Goal: Task Accomplishment & Management: Use online tool/utility

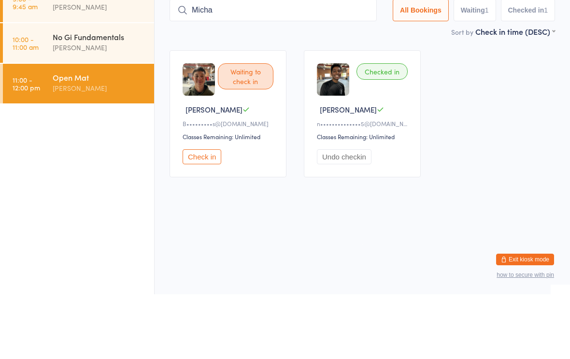
type input "Michae"
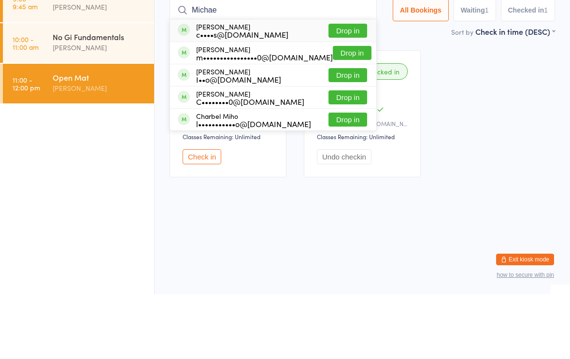
click at [96, 96] on div "No Gi Fundamentals" at bounding box center [99, 101] width 93 height 11
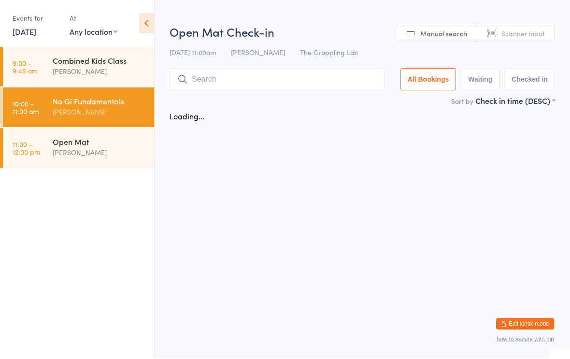
scroll to position [0, 0]
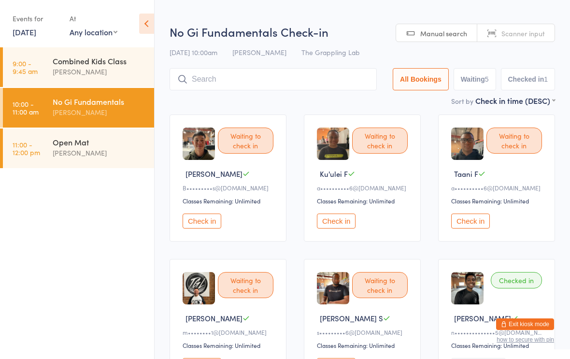
click at [233, 78] on input "search" at bounding box center [272, 79] width 207 height 22
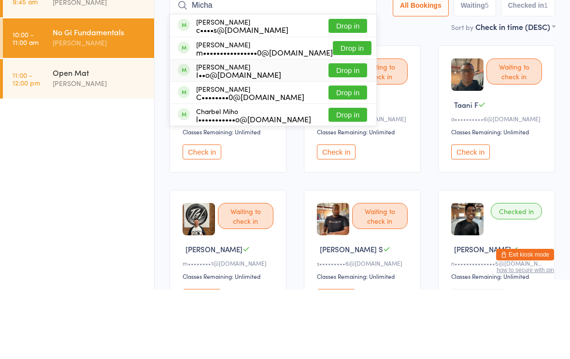
type input "Micha"
click at [265, 140] on div "I••o@[DOMAIN_NAME]" at bounding box center [238, 144] width 85 height 8
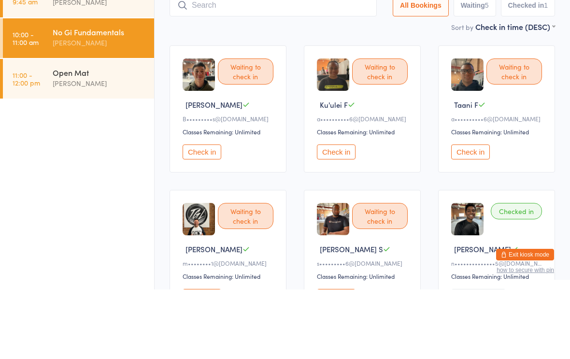
scroll to position [70, 0]
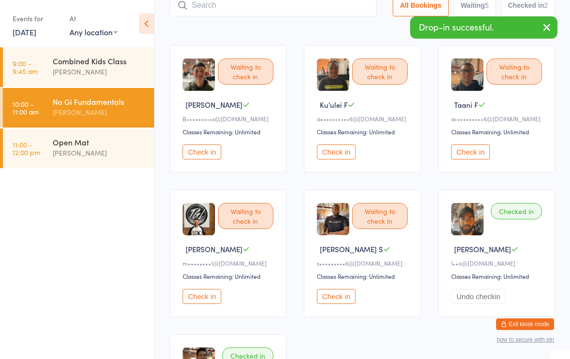
click at [103, 151] on div "[PERSON_NAME]" at bounding box center [99, 152] width 93 height 11
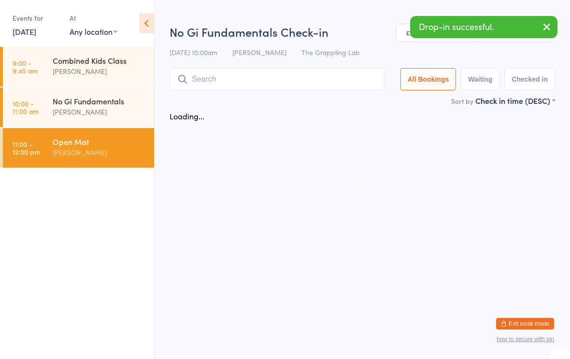
click at [245, 80] on input "search" at bounding box center [276, 80] width 215 height 22
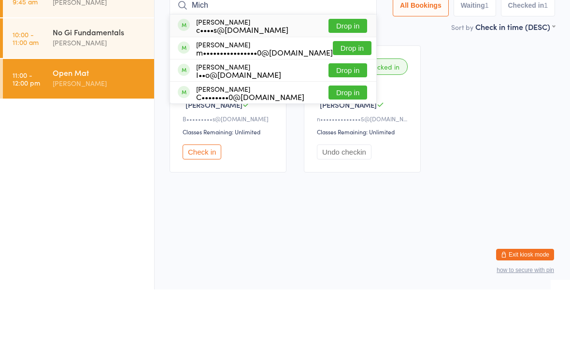
type input "Mich"
click at [281, 140] on div "I••o@[DOMAIN_NAME]" at bounding box center [238, 144] width 85 height 8
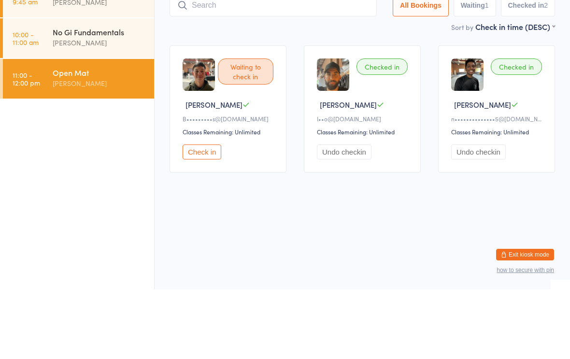
click at [387, 115] on div "Checked in [PERSON_NAME] [PERSON_NAME]@[DOMAIN_NAME] Classes Remaining: Unlimit…" at bounding box center [362, 178] width 117 height 127
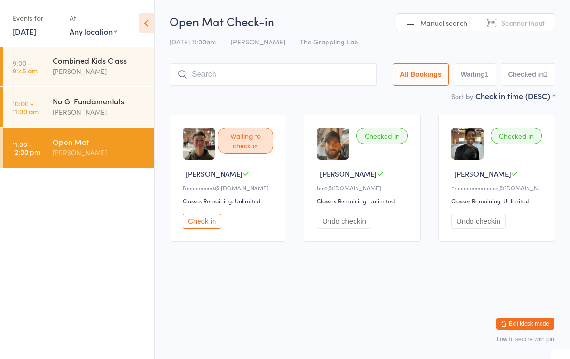
click at [237, 73] on input "search" at bounding box center [272, 75] width 207 height 22
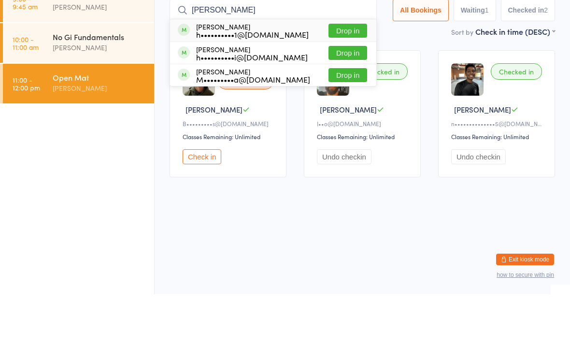
type input "[PERSON_NAME]"
click at [242, 95] on div "h••••••••••1@[DOMAIN_NAME]" at bounding box center [252, 99] width 112 height 8
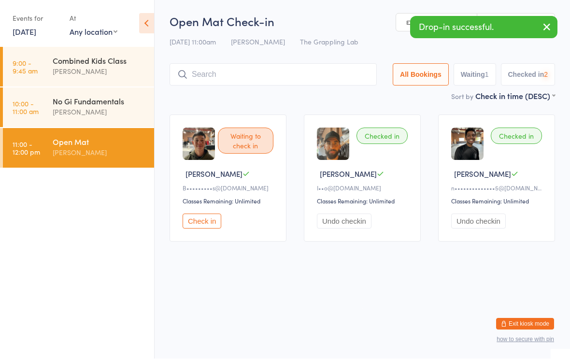
scroll to position [0, 0]
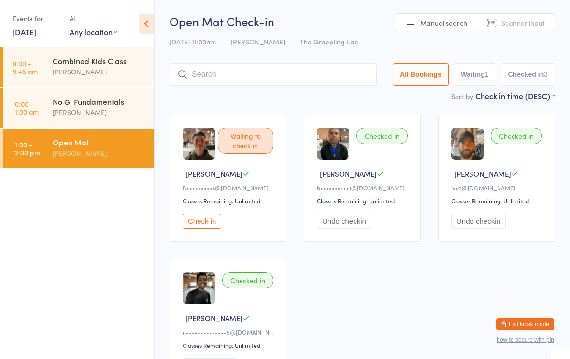
click at [362, 173] on div "[PERSON_NAME]" at bounding box center [364, 173] width 94 height 10
click at [347, 218] on button "Undo checkin" at bounding box center [344, 220] width 55 height 15
click at [94, 112] on div "[PERSON_NAME]" at bounding box center [99, 112] width 93 height 11
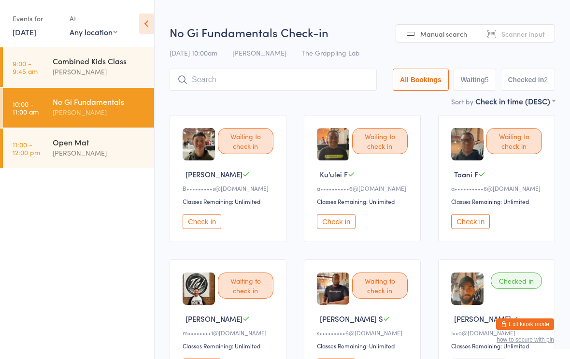
click at [253, 78] on input "search" at bounding box center [272, 80] width 207 height 22
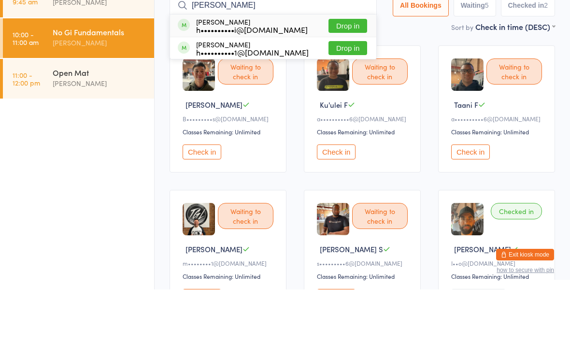
type input "[PERSON_NAME]"
click at [127, 127] on ul "9:00 - 9:45 am Combined Kids Class [PERSON_NAME] 10:00 - 11:00 am No Gi Fundame…" at bounding box center [77, 202] width 154 height 311
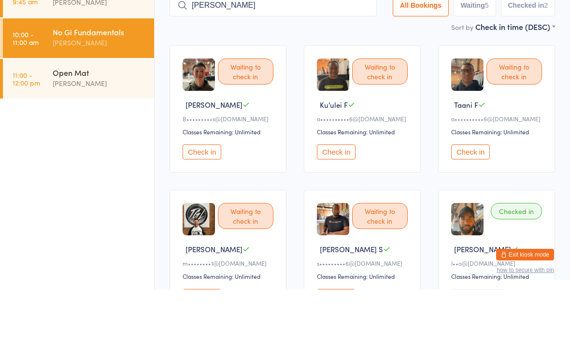
scroll to position [70, 0]
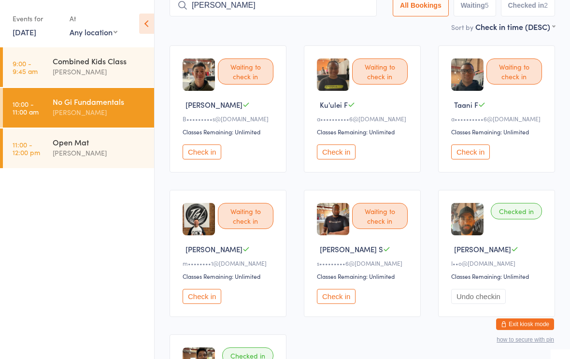
click at [103, 106] on div "No Gi Fundamentals" at bounding box center [99, 101] width 93 height 11
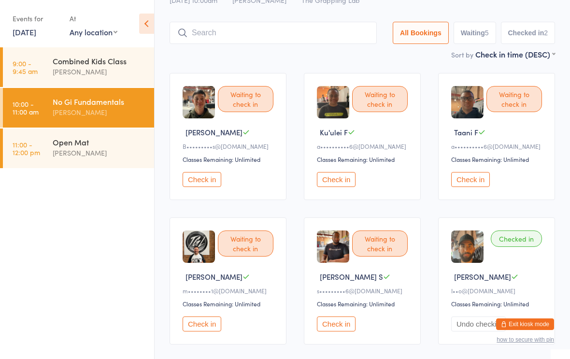
scroll to position [0, 0]
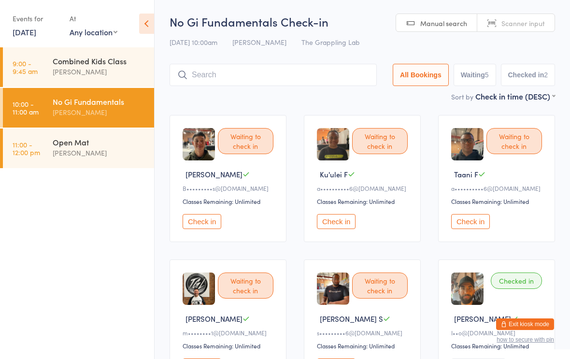
click at [100, 158] on div "[PERSON_NAME]" at bounding box center [99, 152] width 93 height 11
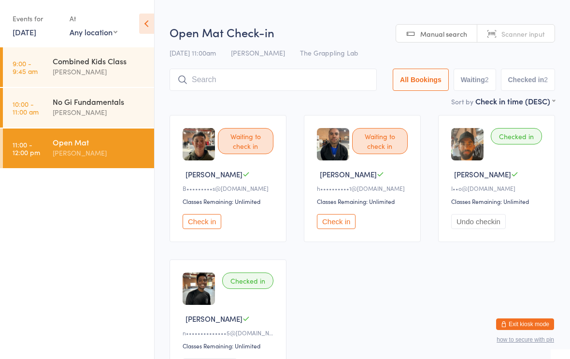
click at [90, 113] on div "[PERSON_NAME]" at bounding box center [99, 112] width 93 height 11
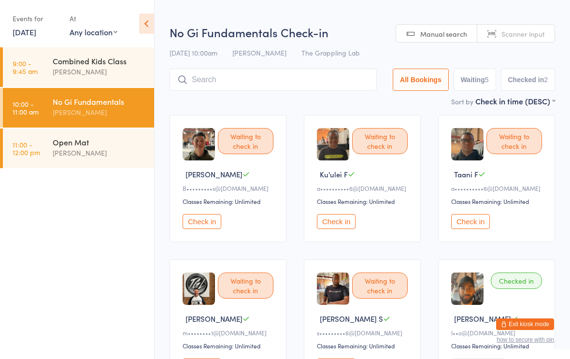
click at [228, 81] on input "search" at bounding box center [272, 80] width 207 height 22
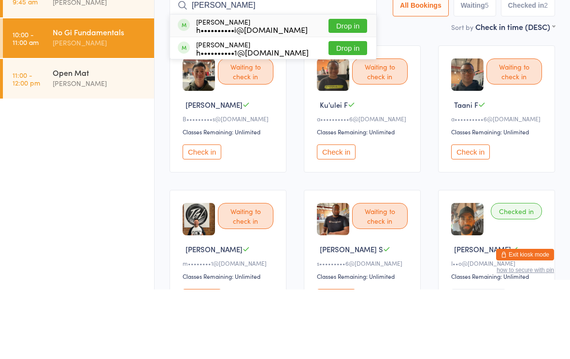
type input "[PERSON_NAME]"
click at [343, 111] on button "Drop in" at bounding box center [347, 118] width 39 height 14
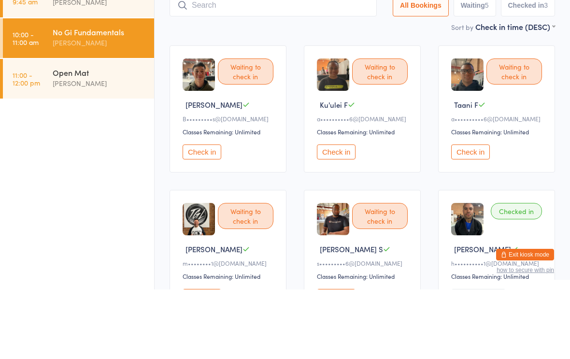
click at [78, 135] on ul "9:00 - 9:45 am Combined Kids Class [PERSON_NAME] 10:00 - 11:00 am No Gi Fundame…" at bounding box center [77, 202] width 154 height 311
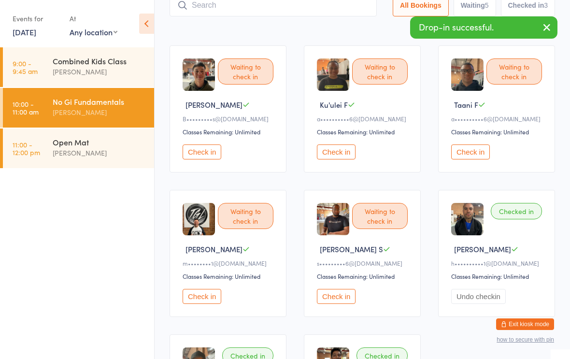
click at [84, 151] on div "[PERSON_NAME]" at bounding box center [99, 152] width 93 height 11
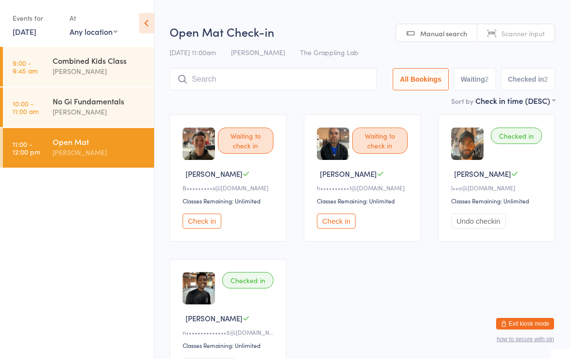
scroll to position [0, 0]
click at [266, 78] on input "search" at bounding box center [272, 79] width 207 height 22
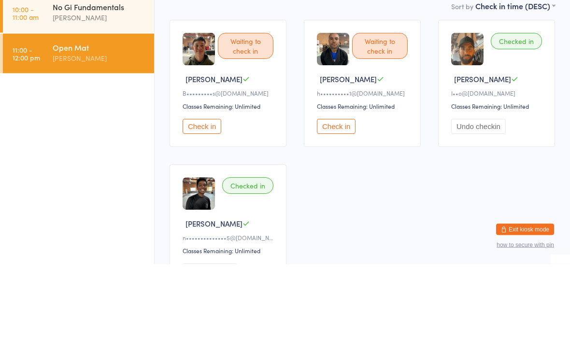
click at [342, 214] on button "Check in" at bounding box center [336, 221] width 39 height 15
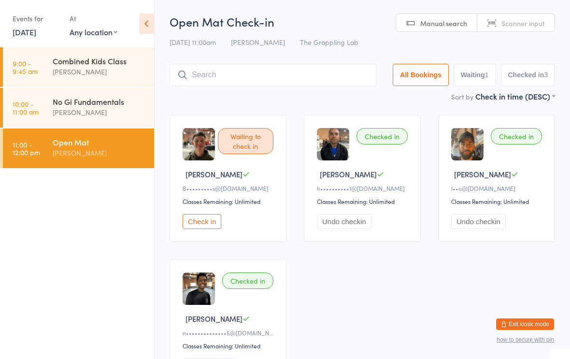
click at [226, 79] on input "search" at bounding box center [272, 75] width 207 height 22
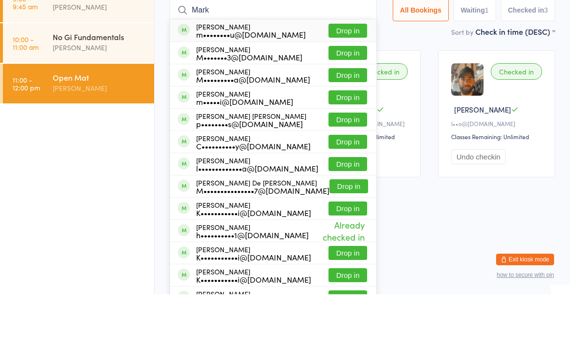
type input "Mark"
click at [340, 111] on button "Drop in" at bounding box center [347, 118] width 39 height 14
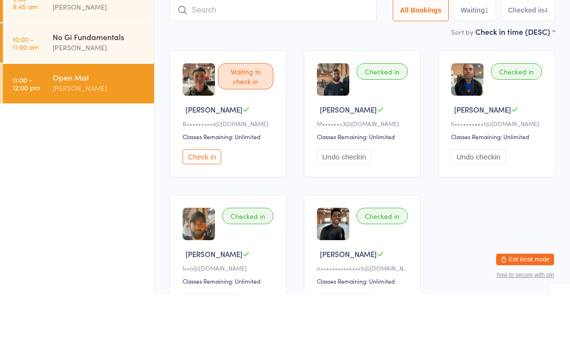
scroll to position [64, 0]
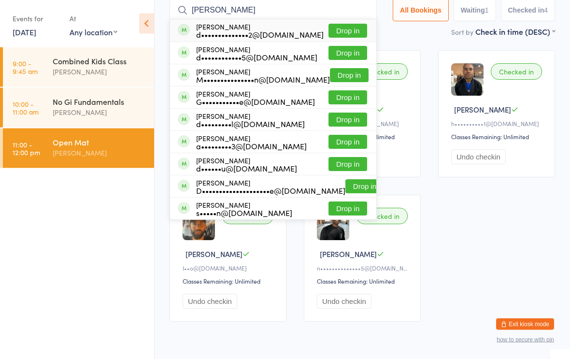
type input "[PERSON_NAME]"
click at [348, 34] on button "Drop in" at bounding box center [347, 31] width 39 height 14
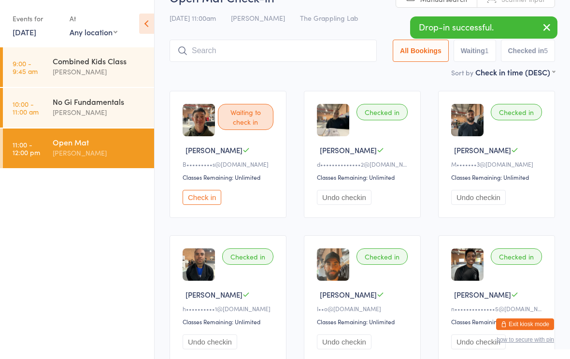
scroll to position [0, 0]
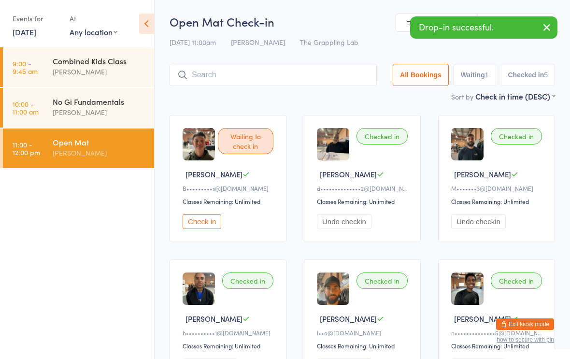
click at [98, 107] on div "No Gi Fundamentals" at bounding box center [99, 101] width 93 height 11
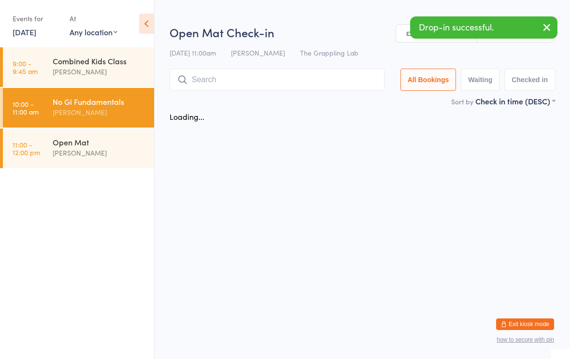
click at [252, 82] on input "search" at bounding box center [276, 80] width 215 height 22
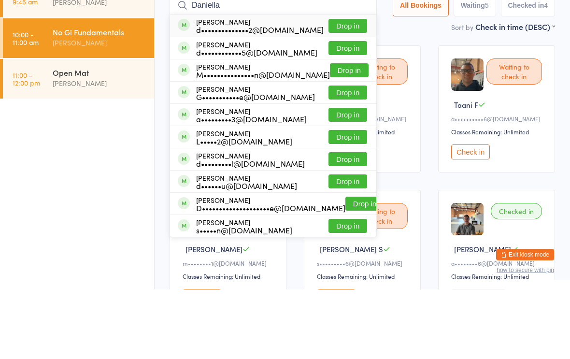
type input "Daniella"
click at [332, 88] on button "Drop in" at bounding box center [347, 95] width 39 height 14
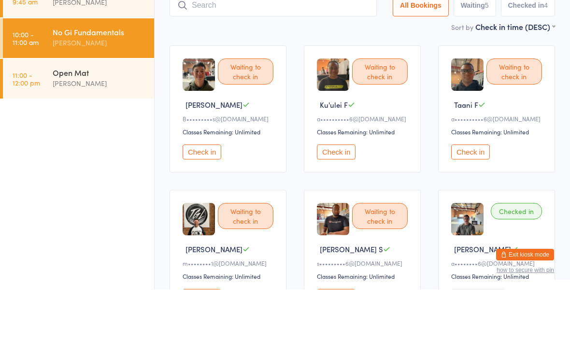
scroll to position [70, 0]
